Goal: Find specific page/section: Find specific page/section

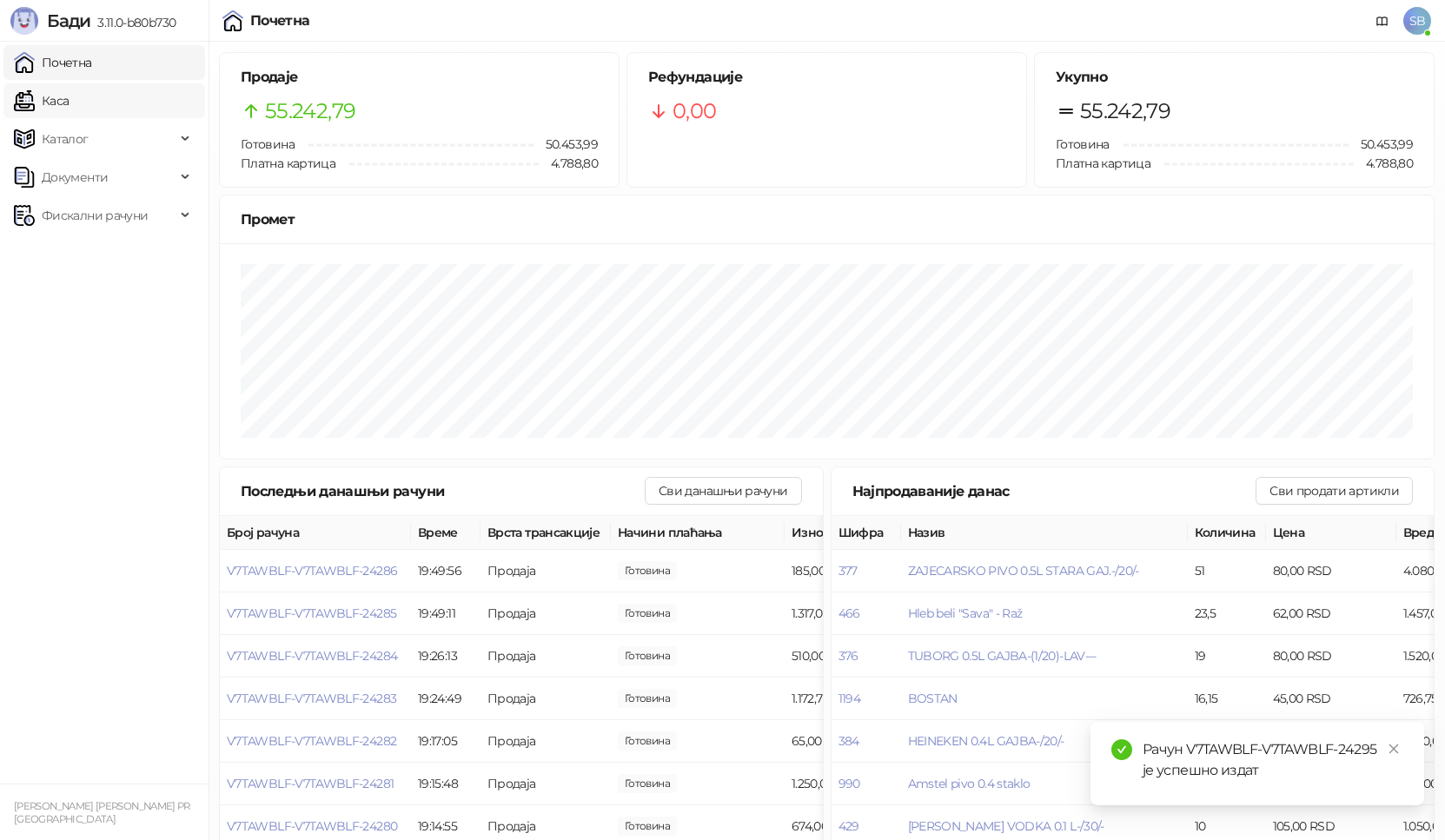
click at [58, 117] on link "Каса" at bounding box center [41, 100] width 54 height 34
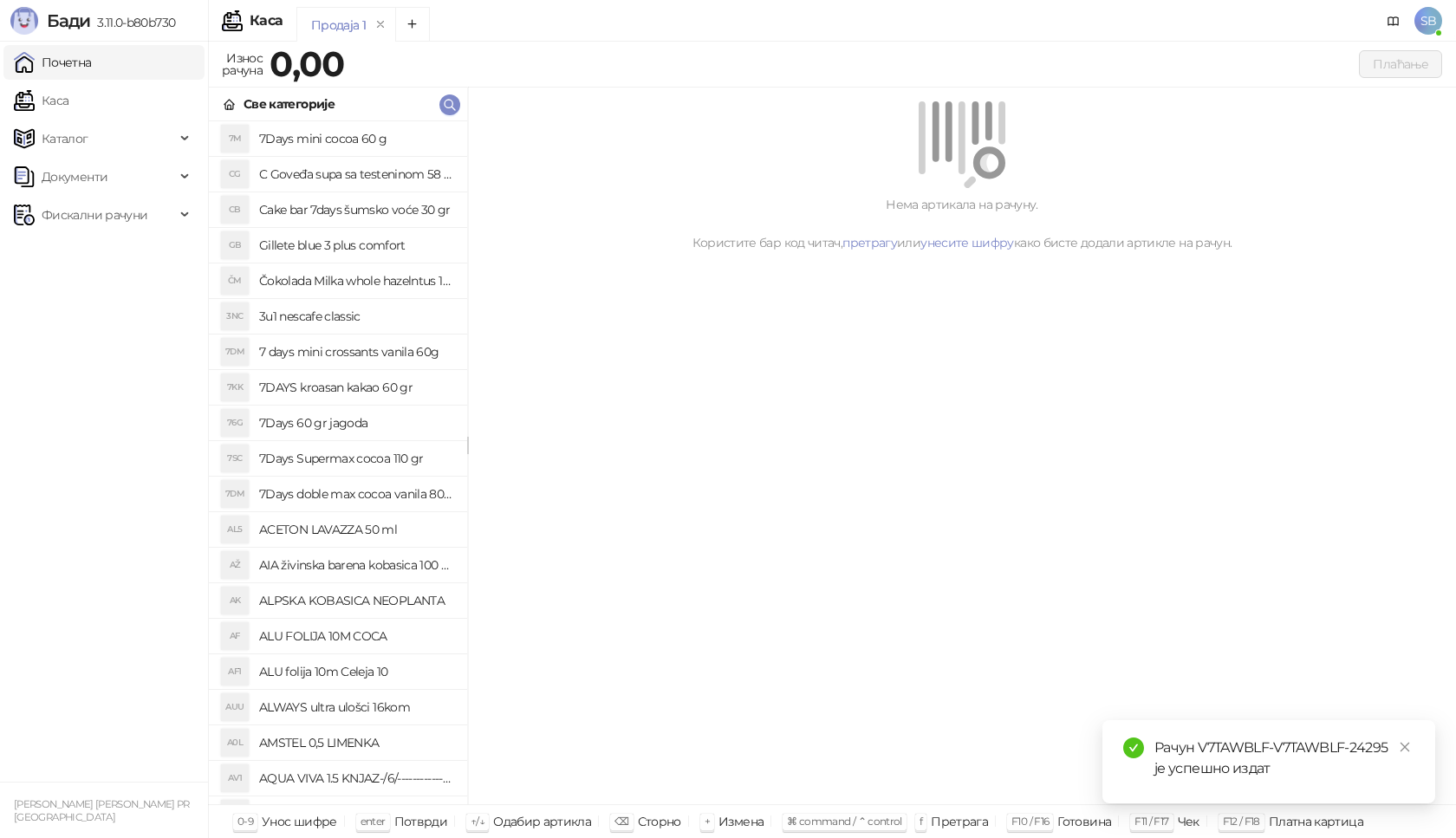
click at [81, 62] on link "Почетна" at bounding box center [53, 62] width 78 height 34
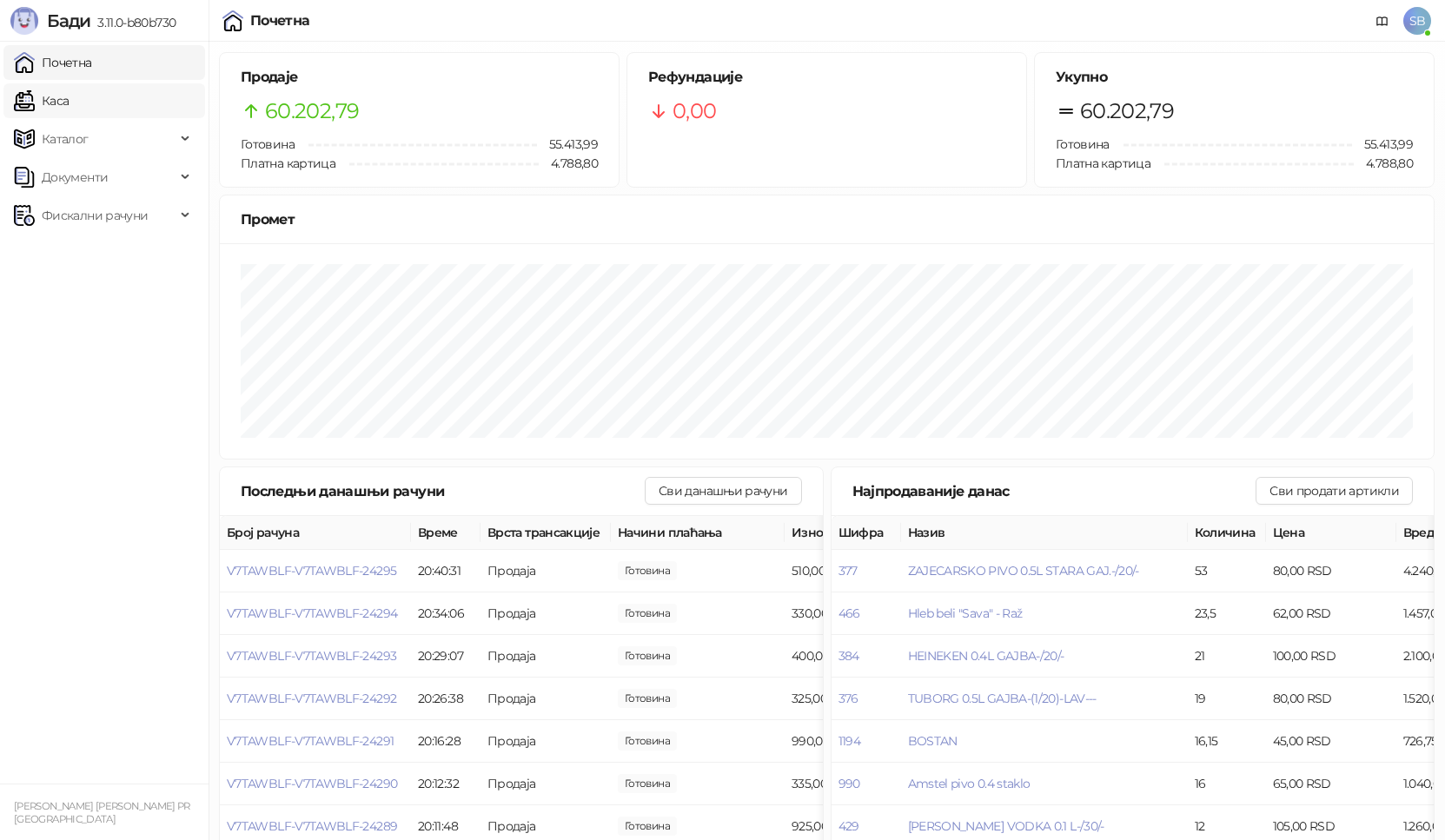
click at [69, 91] on link "Каса" at bounding box center [41, 100] width 54 height 34
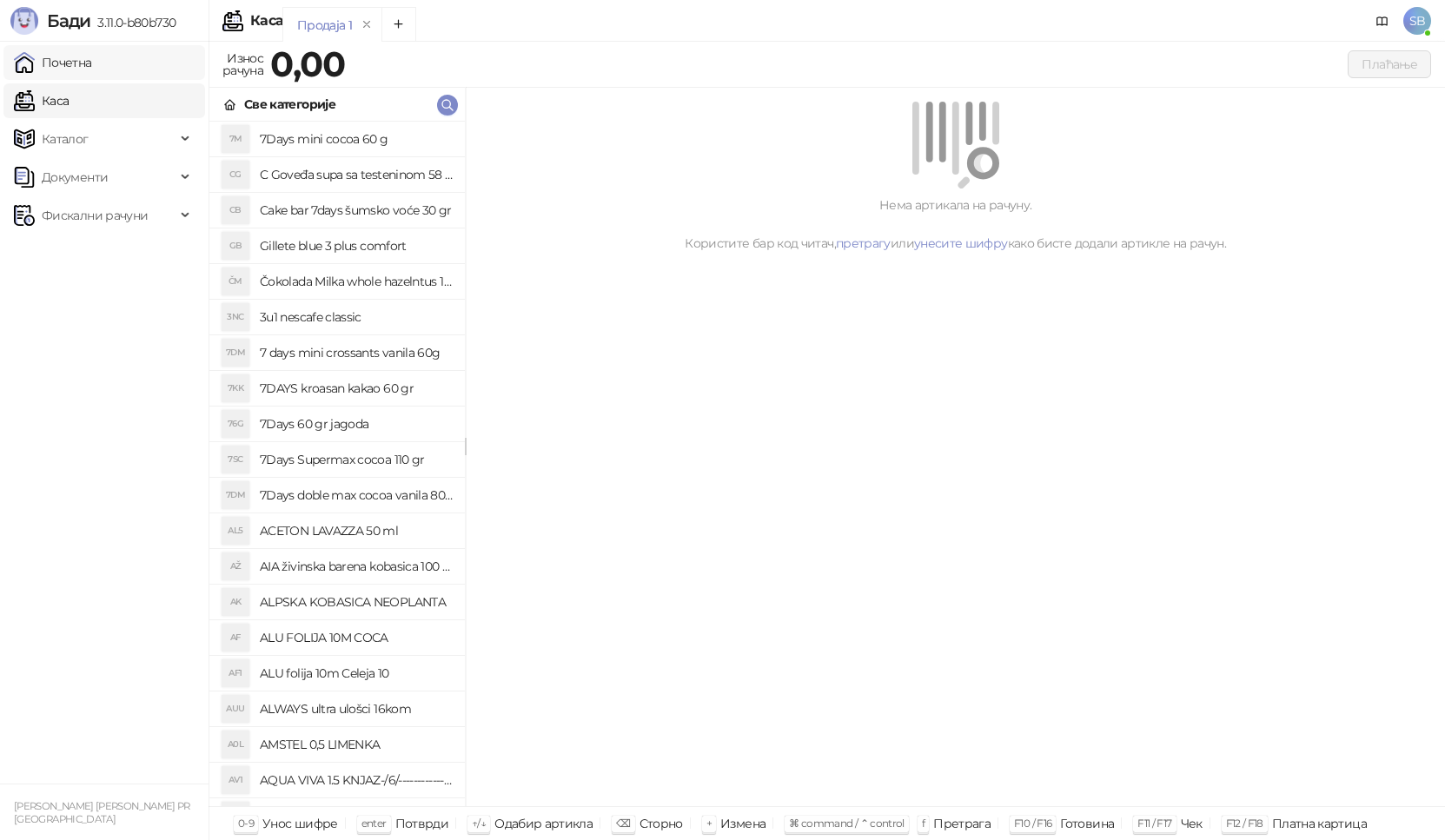
click at [92, 66] on link "Почетна" at bounding box center [54, 62] width 78 height 34
